Goal: Task Accomplishment & Management: Complete application form

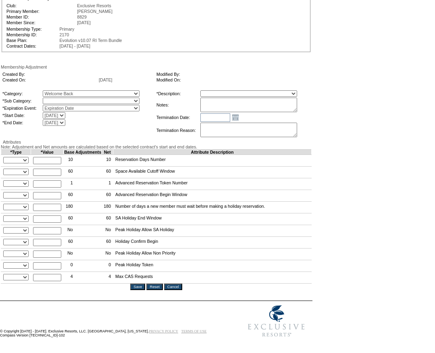
scroll to position [113, 0]
click at [254, 98] on textarea at bounding box center [248, 105] width 97 height 15
type textarea "Per WB agreement [DATE]"
click at [84, 90] on table "*Category: A La Carte Days Contract Election Days Converted Days [MEDICAL_DATA]…" at bounding box center [78, 108] width 153 height 37
click at [80, 98] on select "Converted Bucket Days RMD Converted Days" at bounding box center [91, 101] width 97 height 6
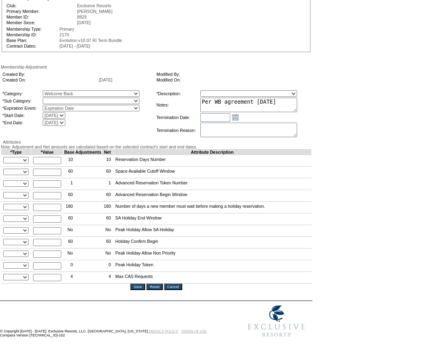
select select "1074"
click at [59, 98] on select "Converted Bucket Days RMD Converted Days" at bounding box center [91, 101] width 97 height 6
click at [21, 157] on select "+ - Override" at bounding box center [15, 160] width 25 height 6
select select "1"
click at [5, 157] on select "+ - Override" at bounding box center [15, 160] width 25 height 6
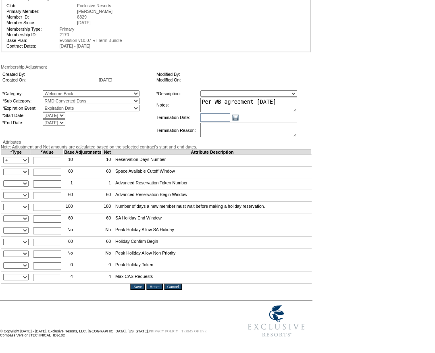
click at [53, 157] on input "text" at bounding box center [47, 160] width 28 height 7
type input "125"
click at [23, 169] on select "+ - Override" at bounding box center [15, 172] width 25 height 6
select select "1"
click at [5, 169] on select "+ - Override" at bounding box center [15, 172] width 25 height 6
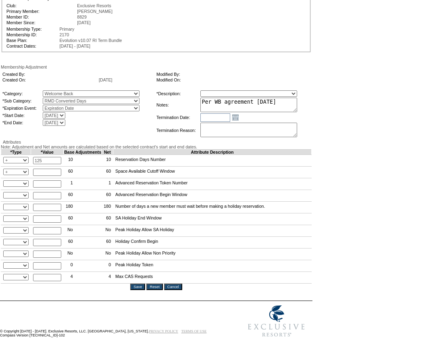
click at [42, 169] on input "text" at bounding box center [47, 172] width 28 height 7
type input "60"
click at [18, 180] on select "+ - Override" at bounding box center [15, 183] width 25 height 6
select select "1"
click at [5, 180] on select "+ - Override" at bounding box center [15, 183] width 25 height 6
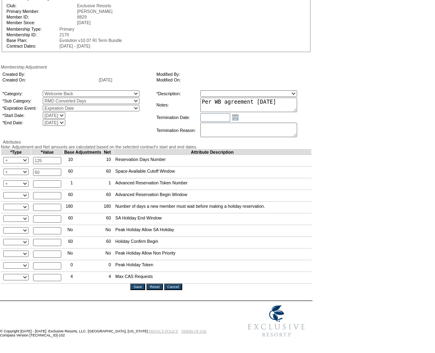
click at [48, 180] on input "text" at bounding box center [47, 183] width 28 height 7
type input "14"
click at [16, 192] on select "+ - Override" at bounding box center [15, 195] width 25 height 6
select select "1"
click at [5, 192] on select "+ - Override" at bounding box center [15, 195] width 25 height 6
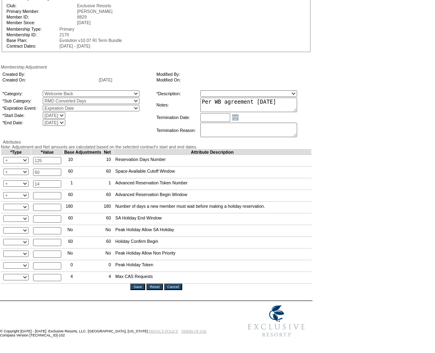
click at [46, 192] on input "text" at bounding box center [47, 195] width 28 height 7
type input "1"
type input "60"
click at [17, 204] on select "+ - Override" at bounding box center [15, 207] width 25 height 6
select select "2"
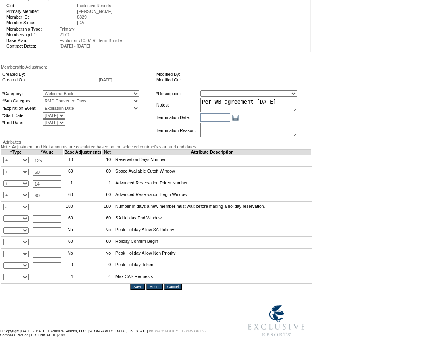
click at [5, 204] on select "+ - Override" at bounding box center [15, 207] width 25 height 6
click at [43, 204] on input "text" at bounding box center [47, 207] width 28 height 7
type input "180"
click at [17, 215] on select "+ - Override" at bounding box center [15, 218] width 25 height 6
select select "1"
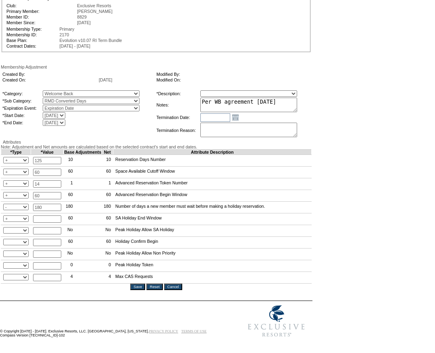
click at [5, 215] on select "+ - Override" at bounding box center [15, 218] width 25 height 6
click at [43, 215] on input "text" at bounding box center [47, 218] width 28 height 7
type input "60"
click at [23, 227] on select "Override" at bounding box center [15, 230] width 25 height 6
select select "3"
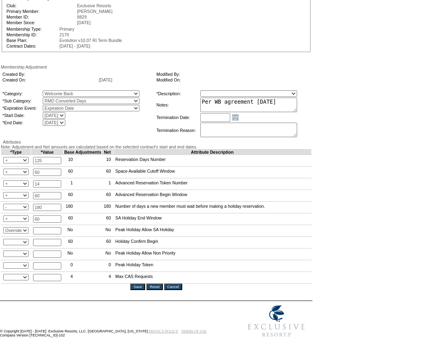
click at [5, 227] on select "Override" at bounding box center [15, 230] width 25 height 6
click at [54, 227] on input "text" at bounding box center [47, 230] width 28 height 7
type input "Yes"
click at [24, 239] on select "+ - Override" at bounding box center [15, 242] width 25 height 6
click at [5, 239] on select "+ - Override" at bounding box center [15, 242] width 25 height 6
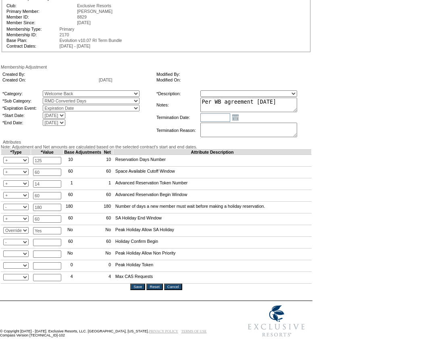
click at [20, 239] on select "+ - Override" at bounding box center [15, 242] width 25 height 6
select select "1"
click at [5, 239] on select "+ - Override" at bounding box center [15, 242] width 25 height 6
click at [48, 239] on input "text" at bounding box center [47, 242] width 28 height 7
type input "60"
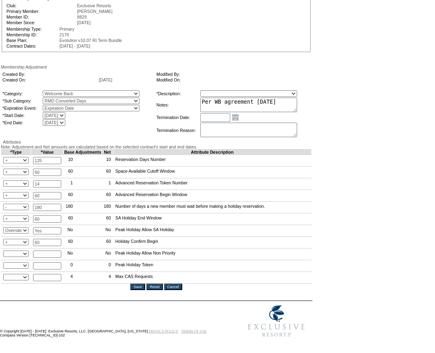
click at [25, 251] on select "Override" at bounding box center [15, 254] width 25 height 6
click at [5, 251] on select "Override" at bounding box center [15, 254] width 25 height 6
click at [24, 251] on select "Override" at bounding box center [15, 254] width 25 height 6
click at [5, 251] on select "Override" at bounding box center [15, 254] width 25 height 6
click at [23, 251] on select "Override" at bounding box center [15, 254] width 25 height 6
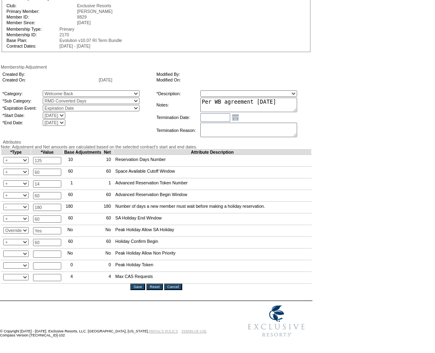
select select "3"
click at [5, 251] on select "Override" at bounding box center [15, 254] width 25 height 6
click at [45, 251] on input "text" at bounding box center [47, 254] width 28 height 7
type input "Yes"
click at [15, 262] on select "+ - Override" at bounding box center [15, 265] width 25 height 6
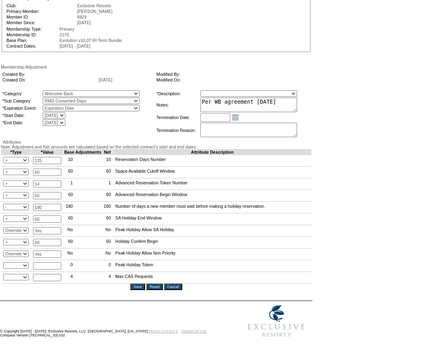
select select "1"
click at [5, 262] on select "+ - Override" at bounding box center [15, 265] width 25 height 6
click at [54, 262] on input "text" at bounding box center [47, 265] width 28 height 7
type input "4"
click at [21, 274] on select "Override + -" at bounding box center [15, 277] width 25 height 6
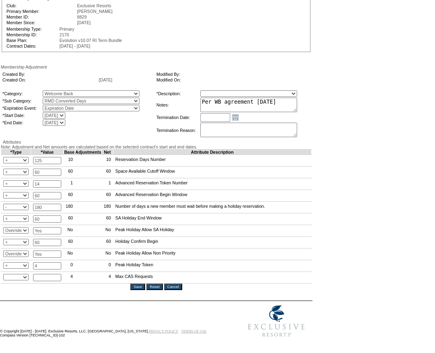
select select "1"
click at [5, 274] on select "Override + -" at bounding box center [15, 277] width 25 height 6
click at [47, 274] on input "text" at bounding box center [47, 277] width 28 height 7
type input "16"
click at [66, 291] on form "Follow Us ::" at bounding box center [216, 138] width 432 height 406
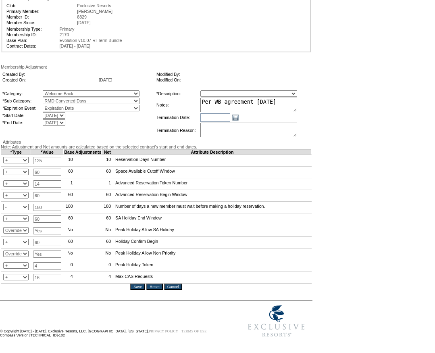
click at [242, 90] on select "Membership/Transfer Fee Adjustment Membership Fee Adjustment Add-On Fee Adjustm…" at bounding box center [248, 93] width 97 height 6
select select "275"
click at [215, 90] on select "Membership/Transfer Fee Adjustment Membership Fee Adjustment Add-On Fee Adjustm…" at bounding box center [248, 93] width 97 height 6
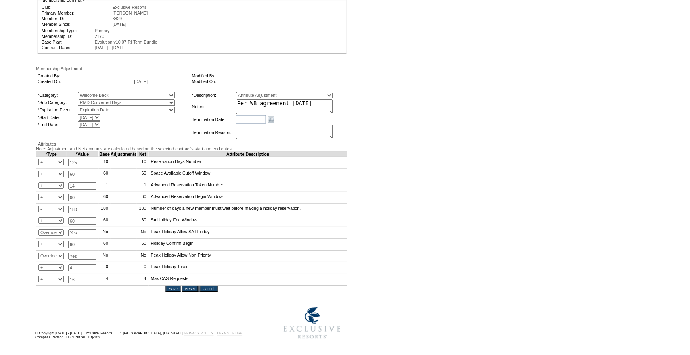
scroll to position [111, 0]
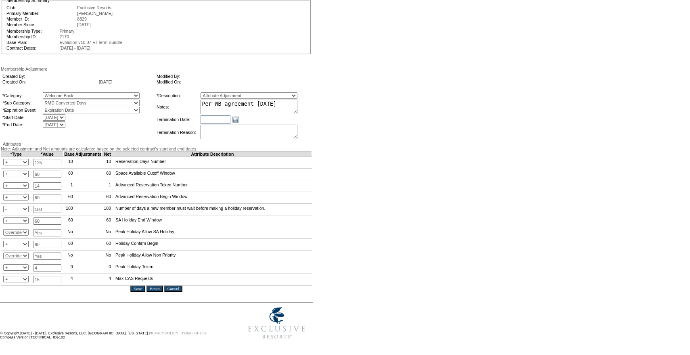
click at [141, 286] on input "Save" at bounding box center [137, 289] width 15 height 6
